Goal: Transaction & Acquisition: Purchase product/service

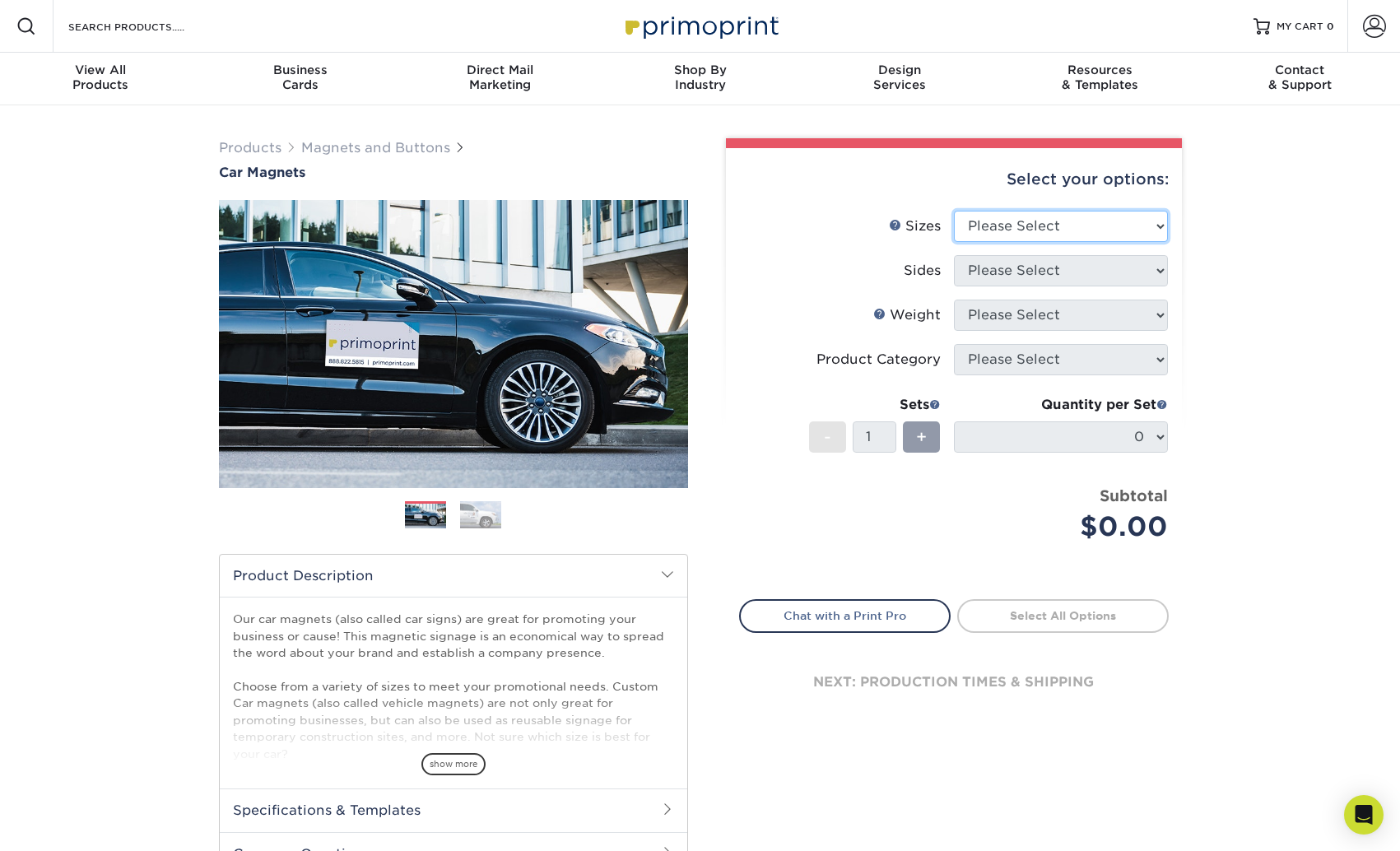
click at [1054, 222] on select "Please Select 9" x 12" 9" x 18" 12" x 18" 12" x 24" 18" x 18" 18" x 24" 18" x 3…" at bounding box center [1060, 226] width 214 height 31
select select "12.00x24.00"
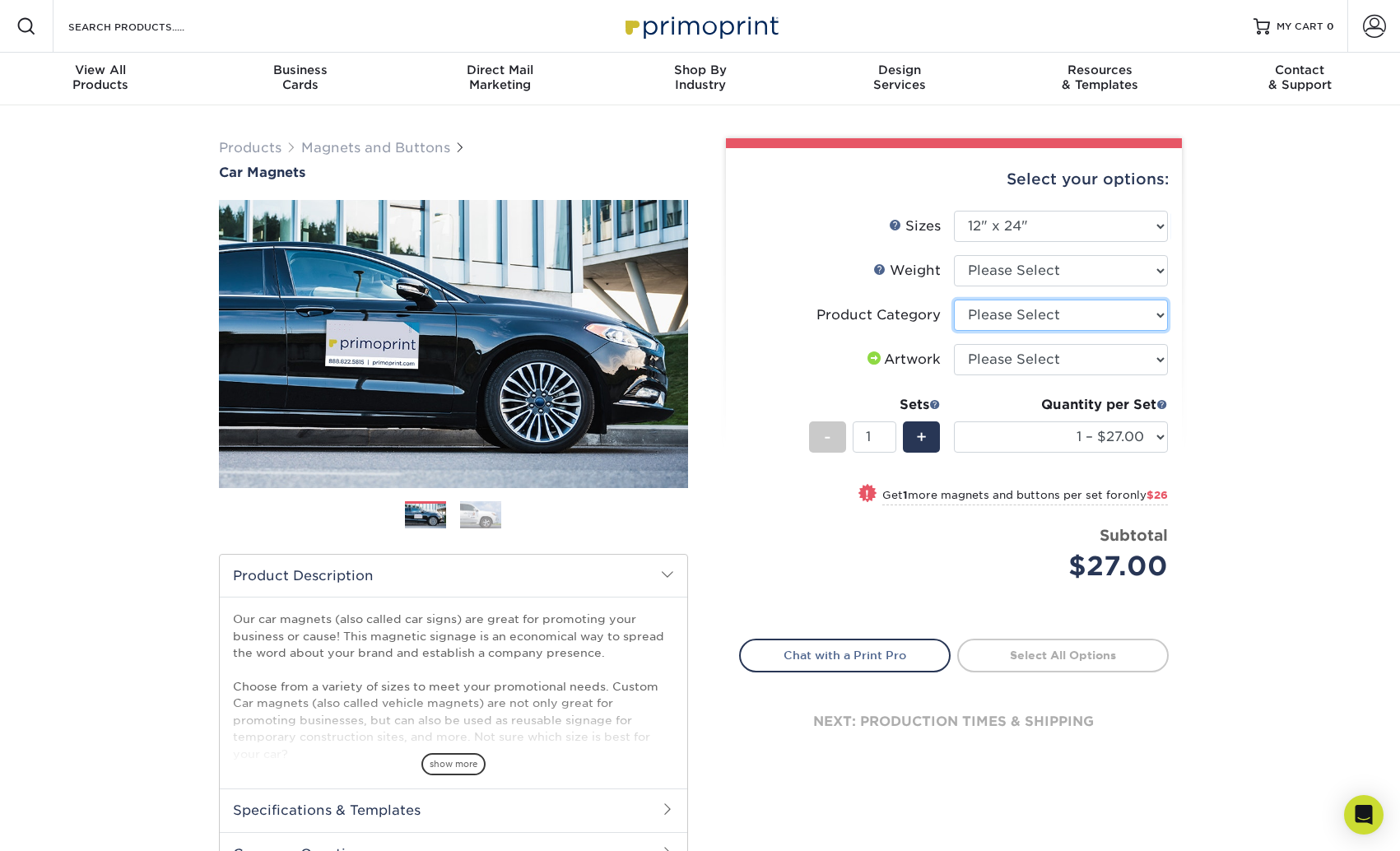
click at [1063, 314] on select "Please Select Car Magnets" at bounding box center [1060, 314] width 214 height 31
select select "48f17320-c7c2-4f0d-b371-c8050bb445b2"
click at [1065, 375] on li "Artwork Please Select I will upload files I need a design - $50" at bounding box center [953, 366] width 428 height 44
click at [1067, 356] on select "Please Select I will upload files I need a design - $50" at bounding box center [1060, 359] width 214 height 31
select select "upload"
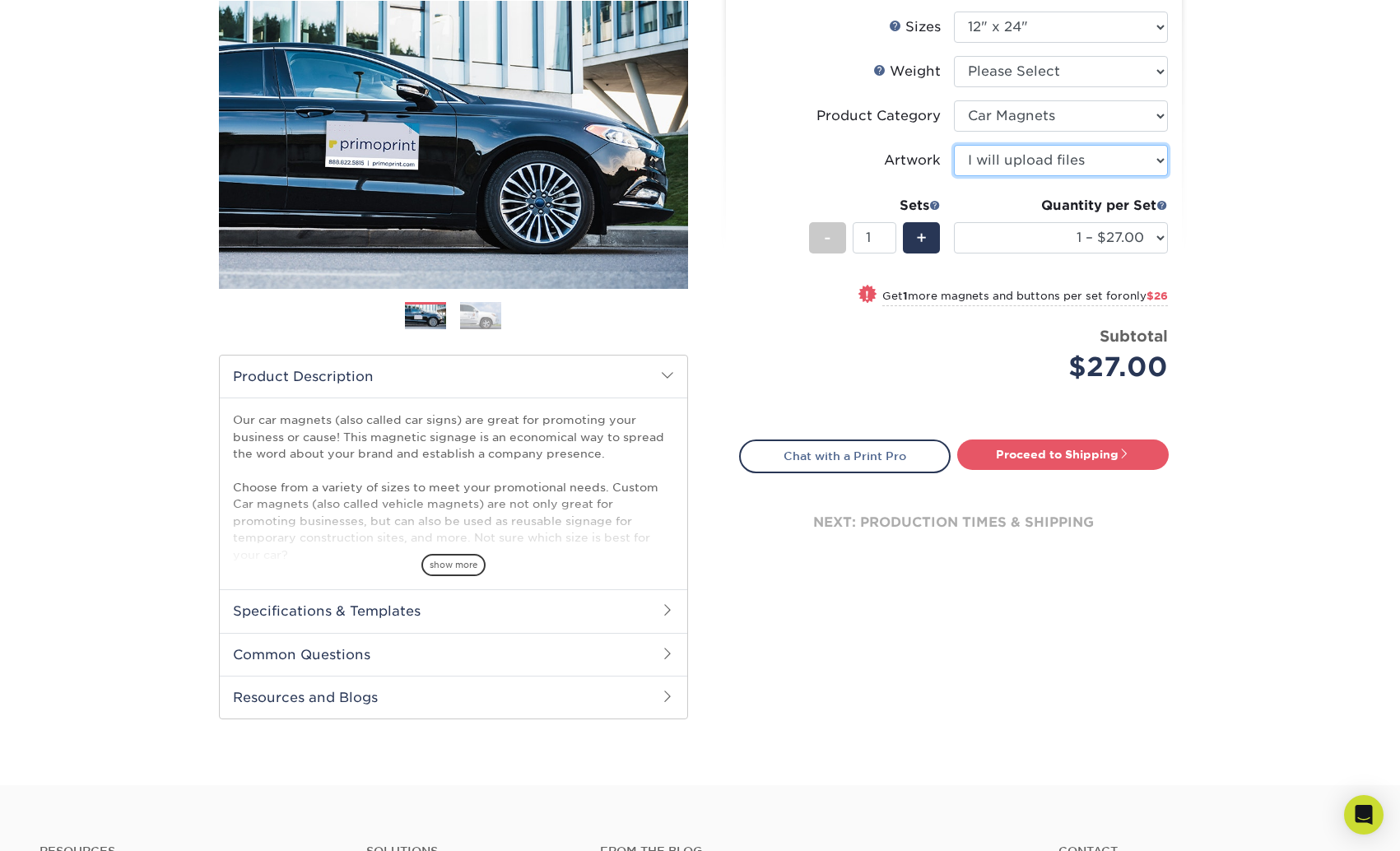
scroll to position [344, 0]
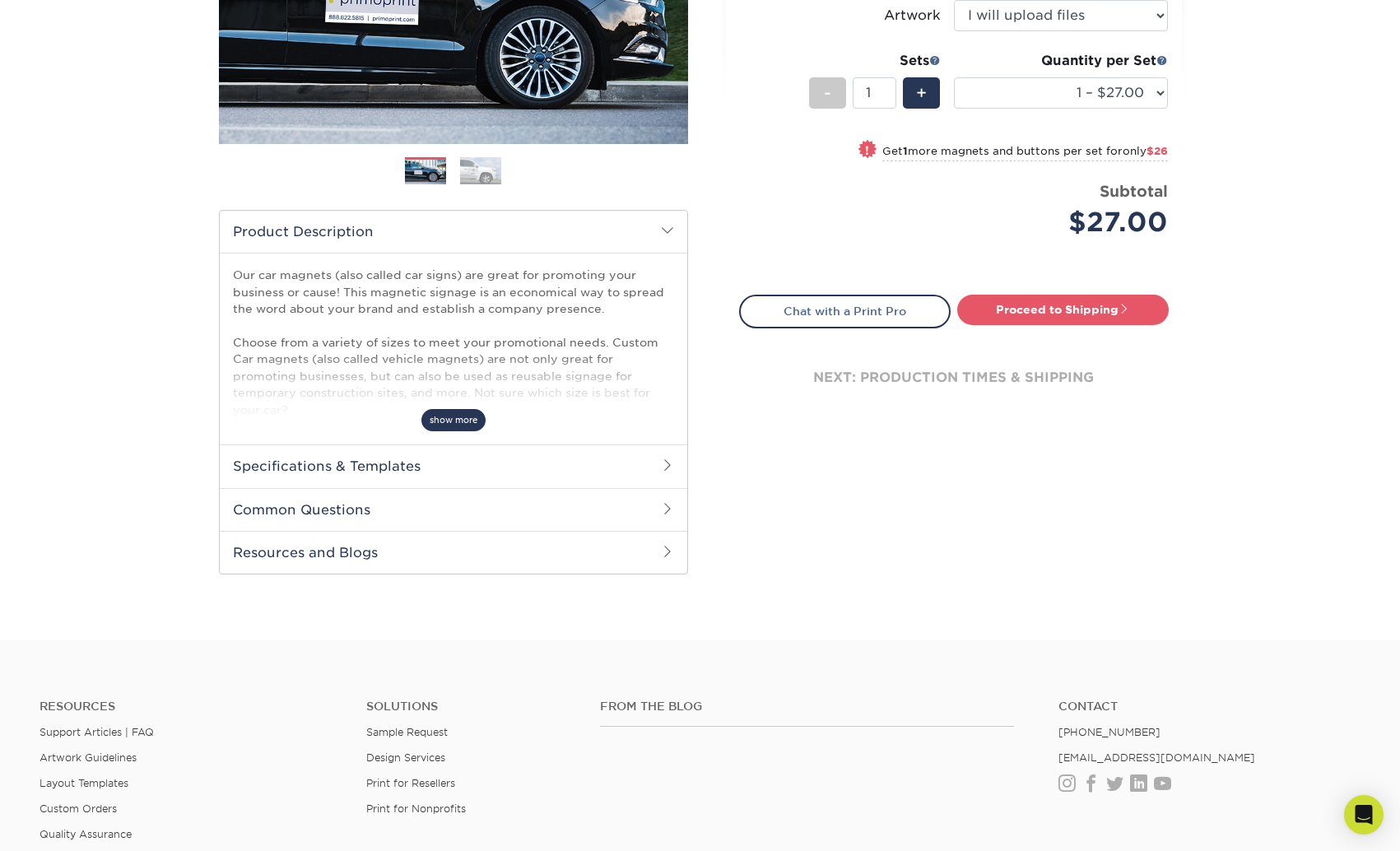
click at [453, 415] on span "show more" at bounding box center [453, 420] width 64 height 22
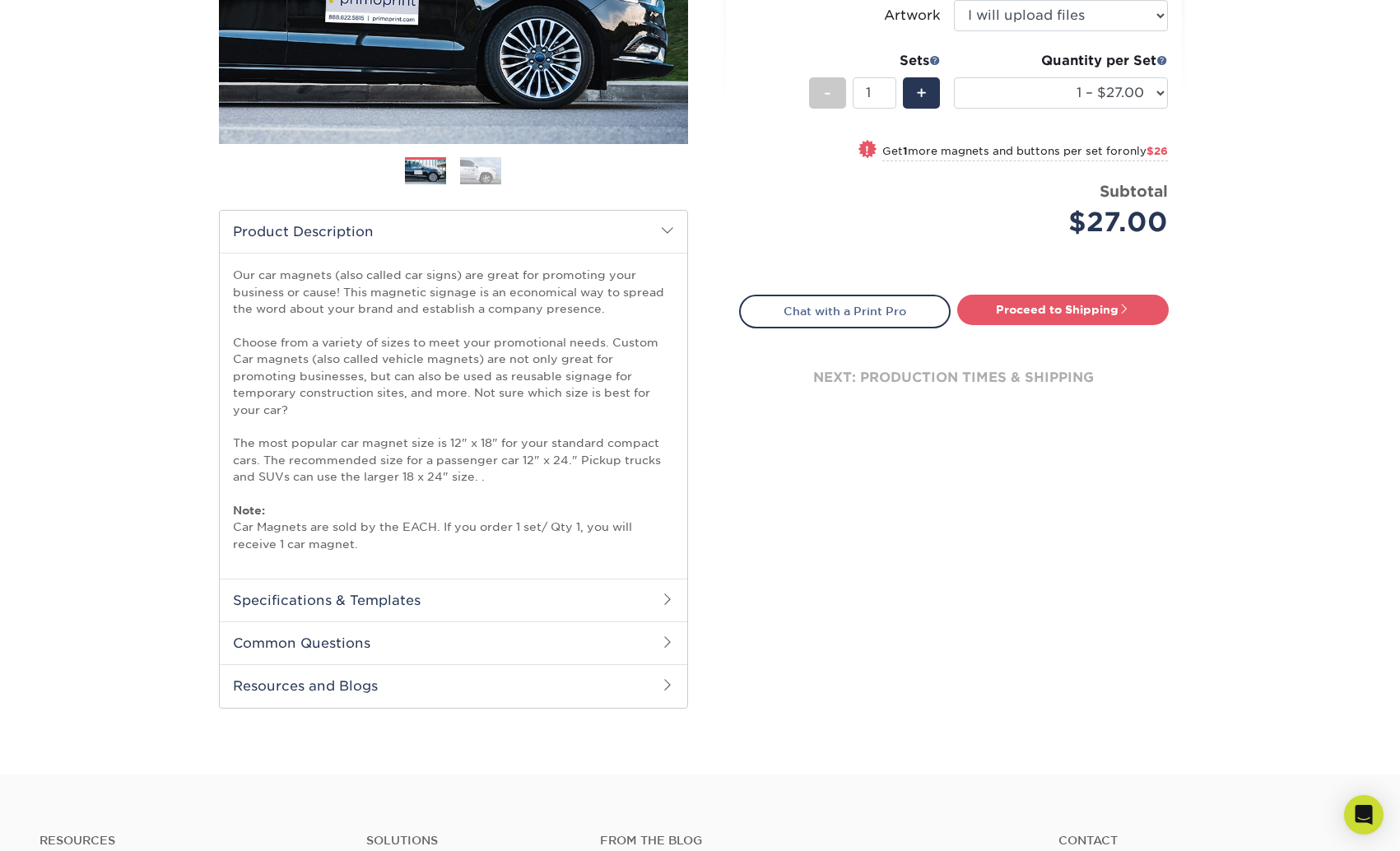
click at [435, 603] on h2 "Specifications & Templates" at bounding box center [453, 600] width 468 height 42
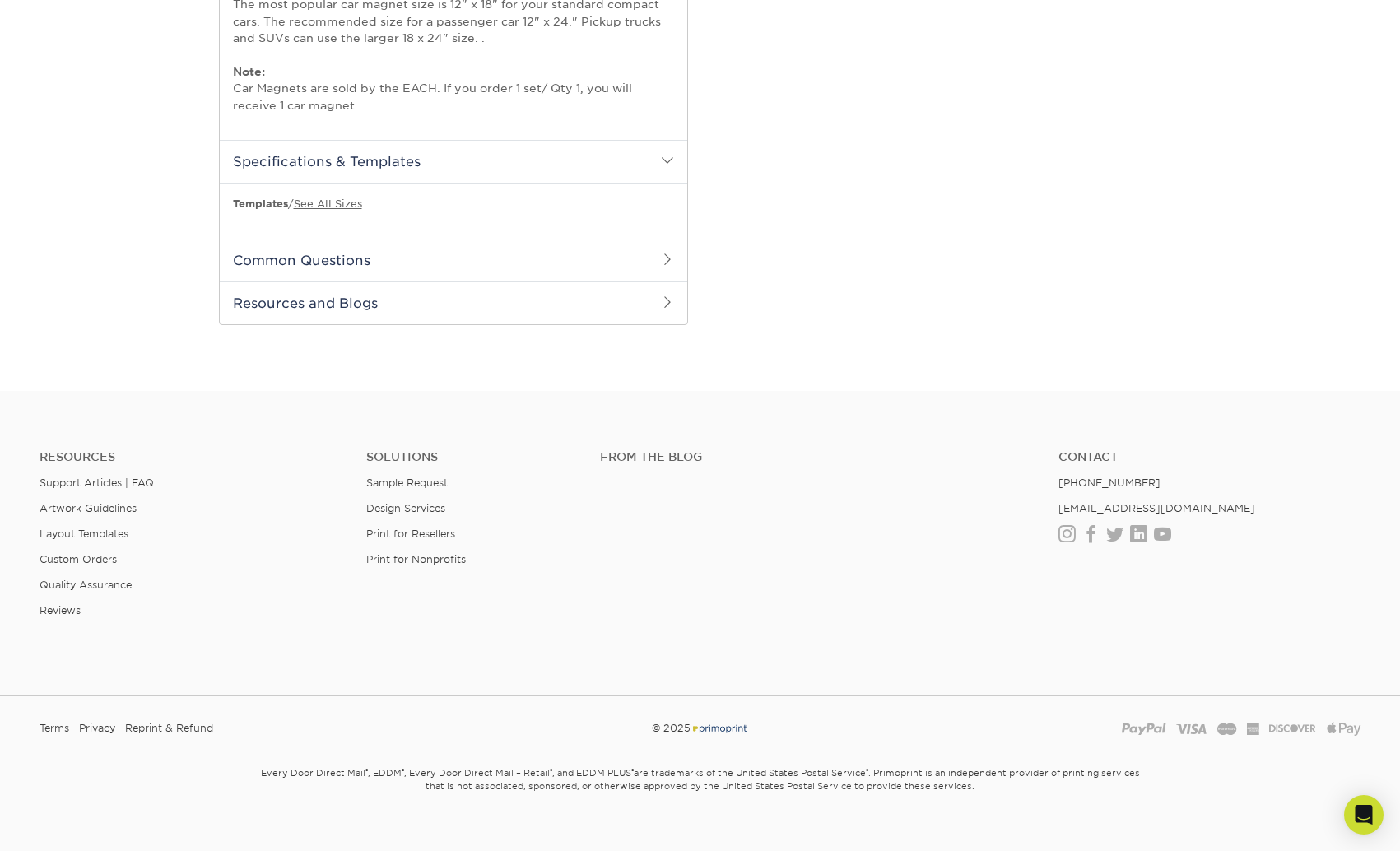
scroll to position [804, 0]
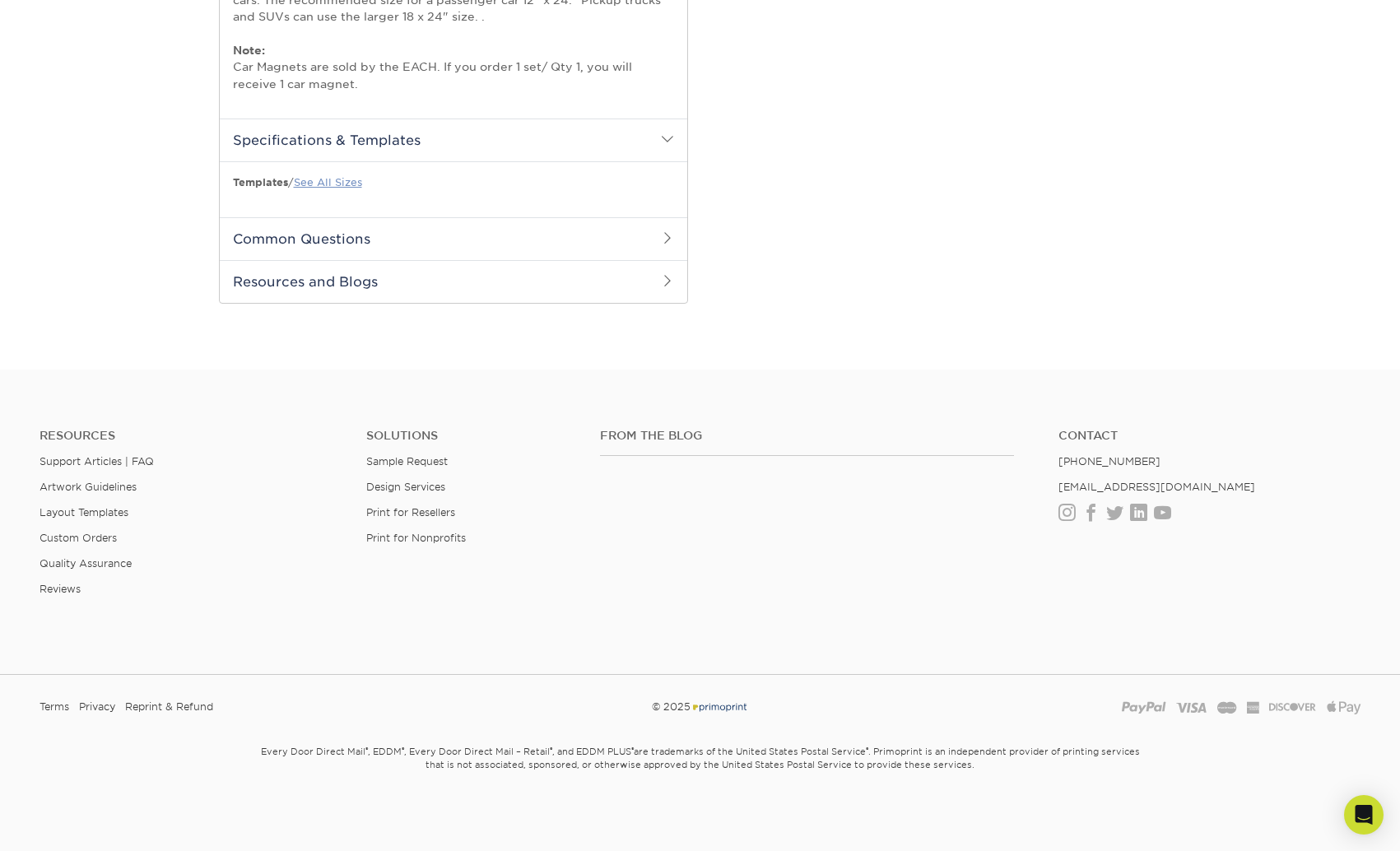
click at [329, 181] on link "See All Sizes" at bounding box center [328, 182] width 69 height 13
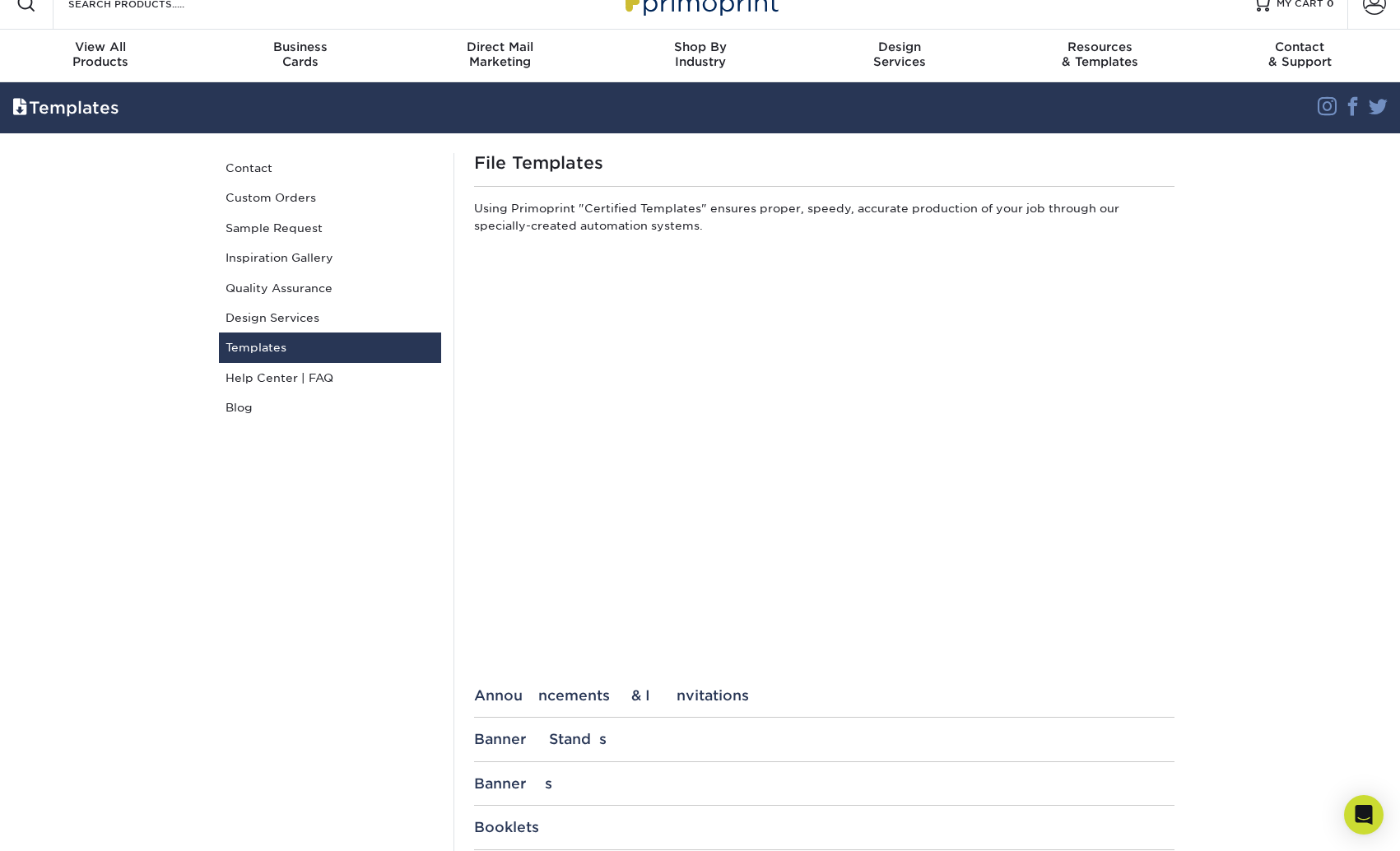
scroll to position [24, 0]
